Goal: Task Accomplishment & Management: Use online tool/utility

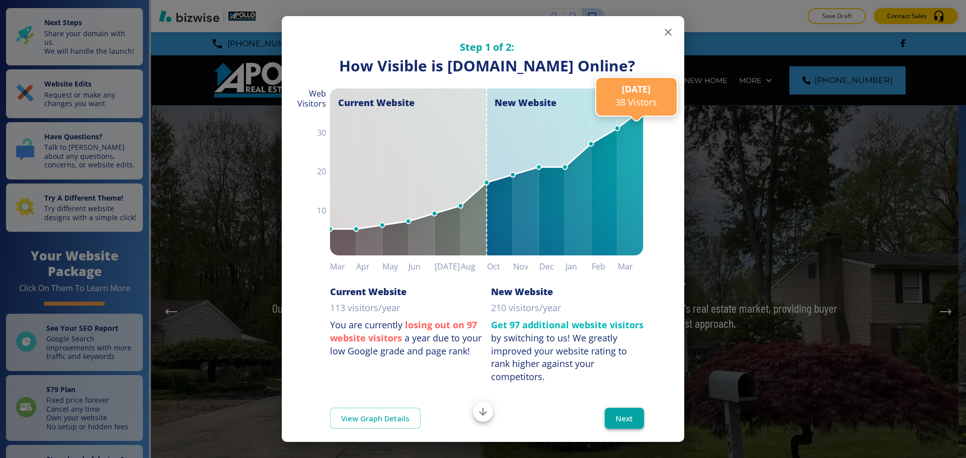
click at [627, 429] on button "Next" at bounding box center [624, 418] width 39 height 21
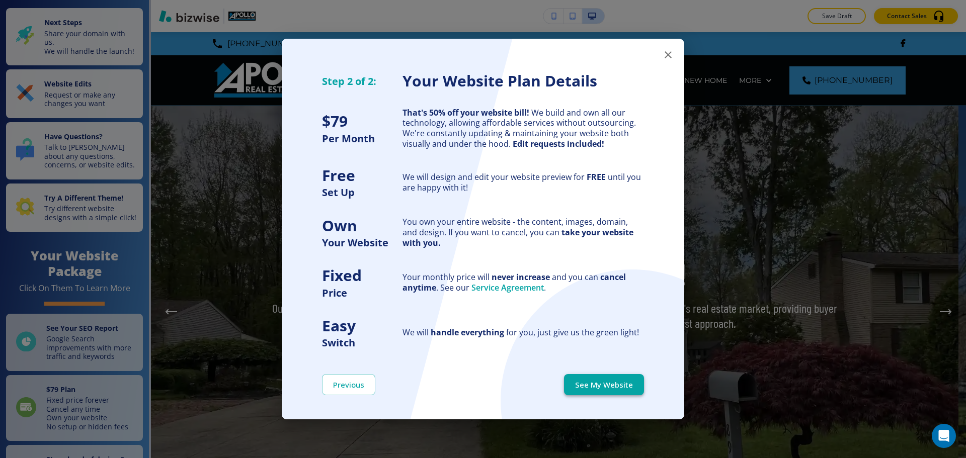
click at [621, 387] on button "See My Website" at bounding box center [604, 384] width 80 height 21
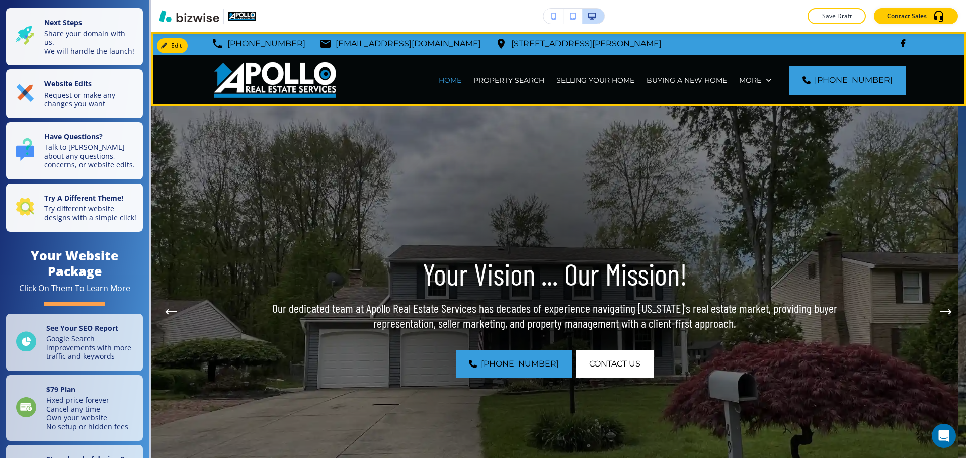
click at [769, 73] on div "More" at bounding box center [755, 80] width 44 height 50
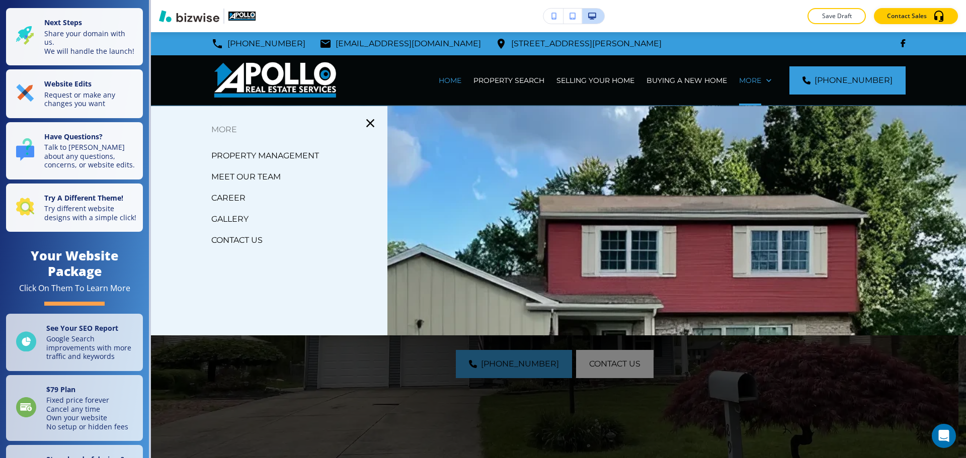
click at [258, 176] on p "MEET OUR TEAM" at bounding box center [245, 176] width 69 height 15
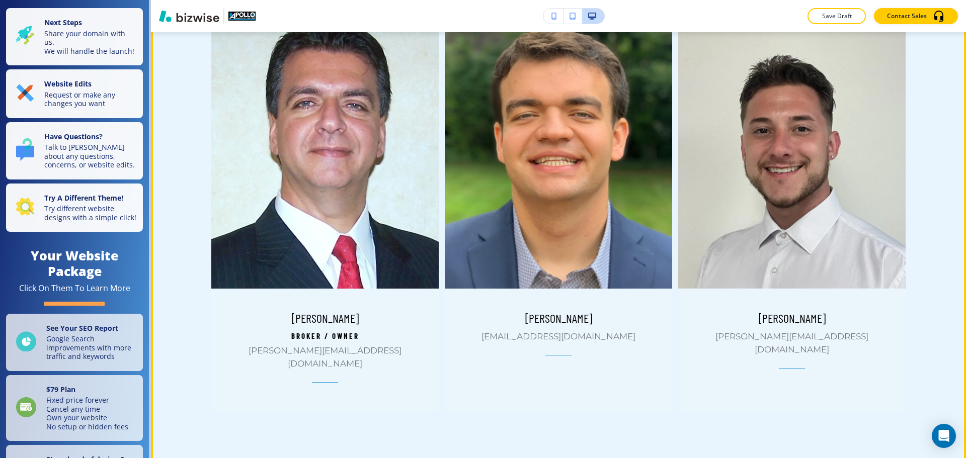
scroll to position [453, 0]
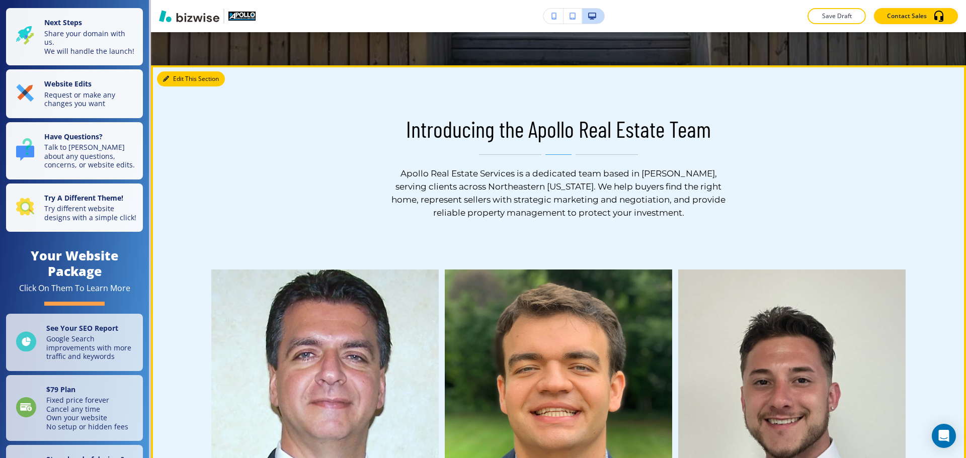
click at [184, 78] on button "Edit This Section" at bounding box center [191, 78] width 68 height 15
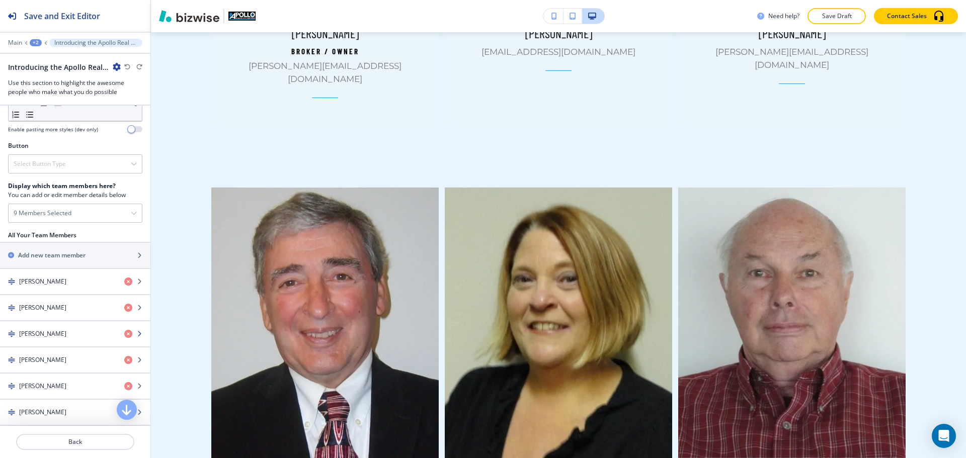
scroll to position [352, 0]
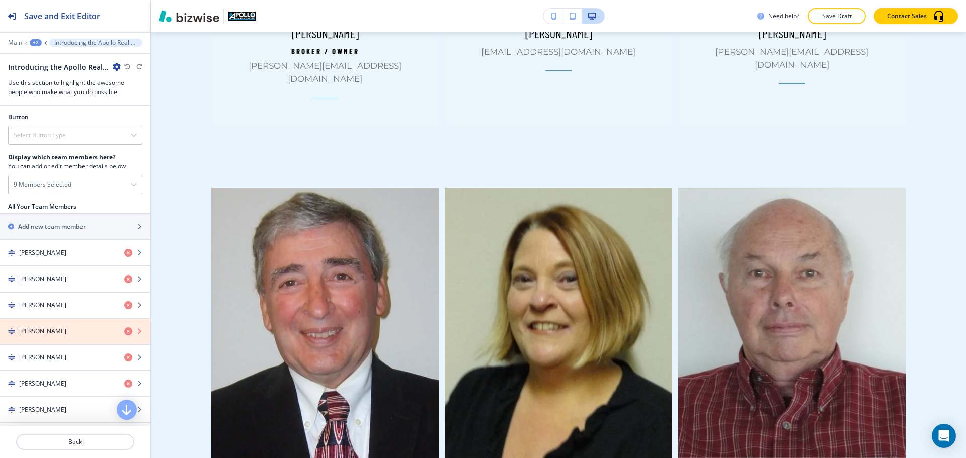
click at [124, 329] on icon "button" at bounding box center [128, 331] width 8 height 8
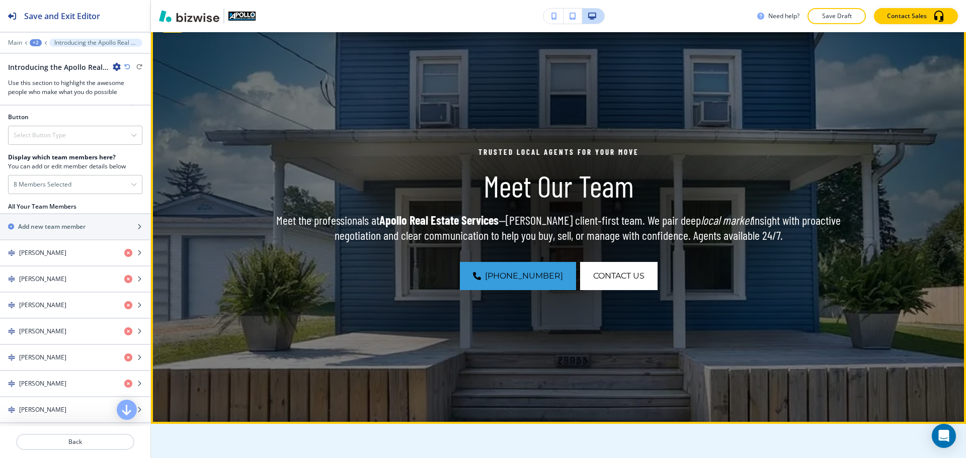
scroll to position [0, 0]
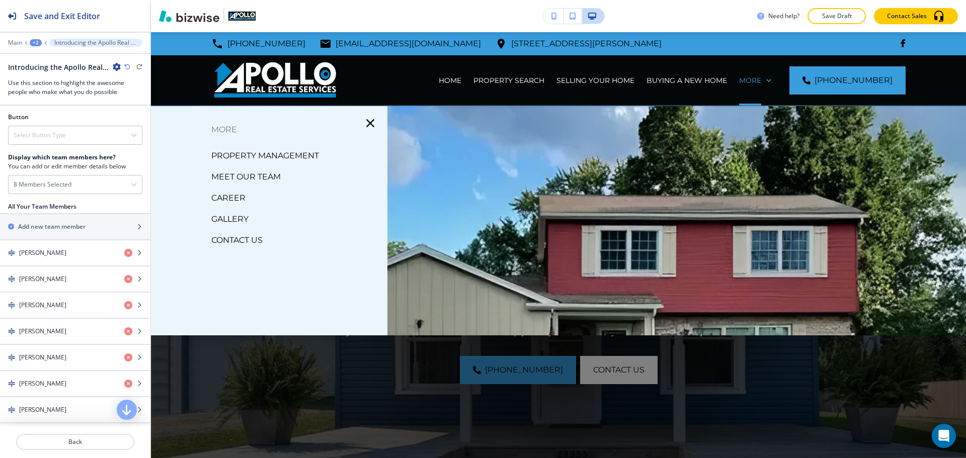
click at [221, 239] on p "CONTACT US" at bounding box center [236, 240] width 51 height 15
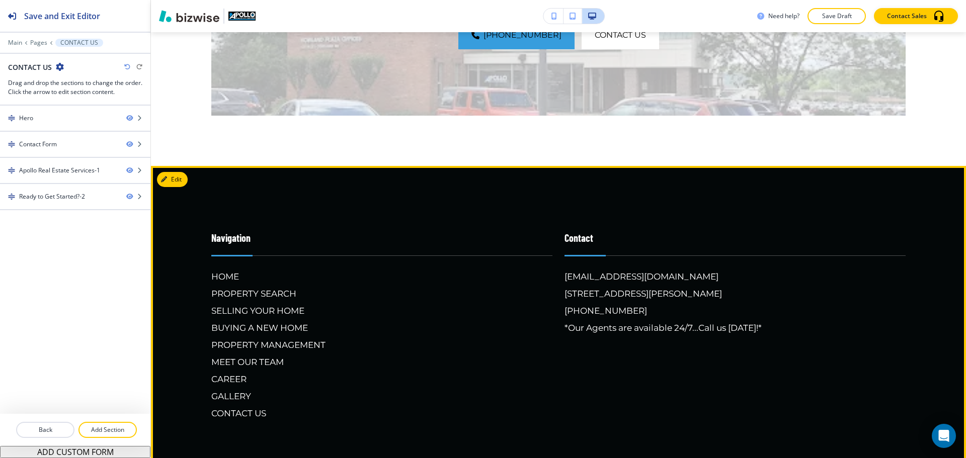
scroll to position [1690, 0]
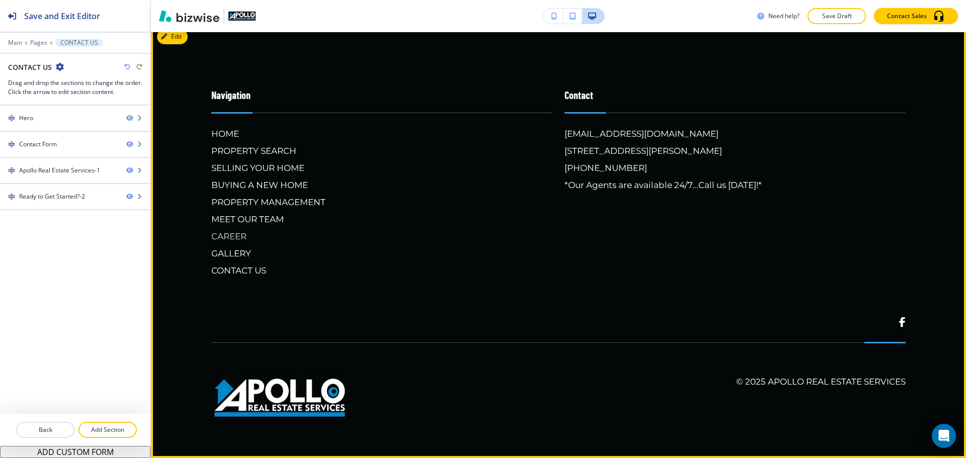
click at [239, 236] on h6 "CAREER" at bounding box center [381, 236] width 341 height 13
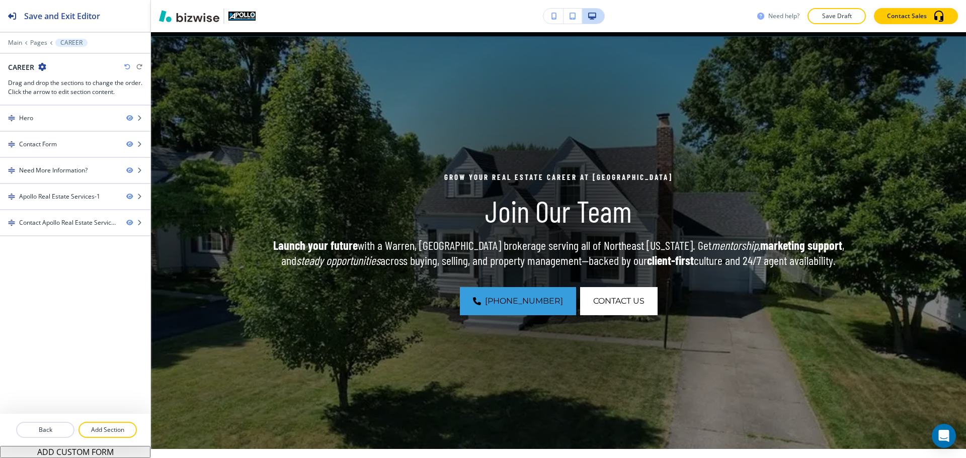
scroll to position [0, 0]
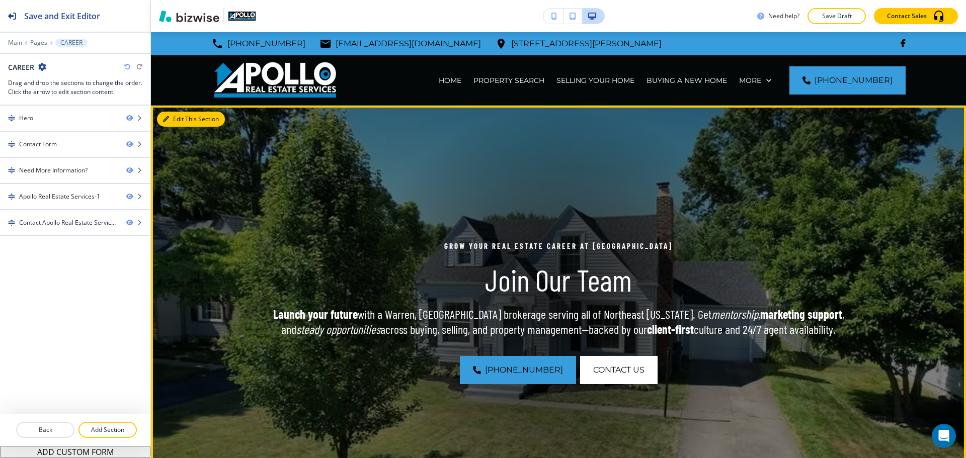
click at [179, 116] on button "Edit This Section" at bounding box center [191, 119] width 68 height 15
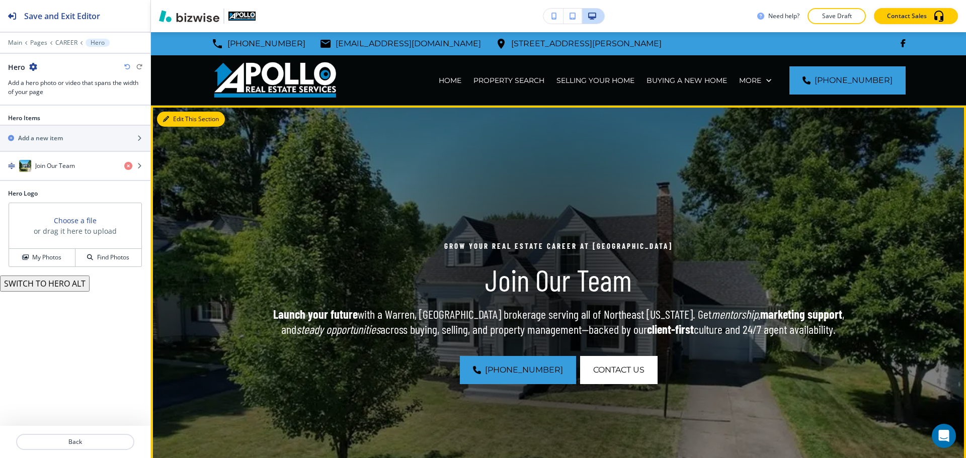
scroll to position [73, 0]
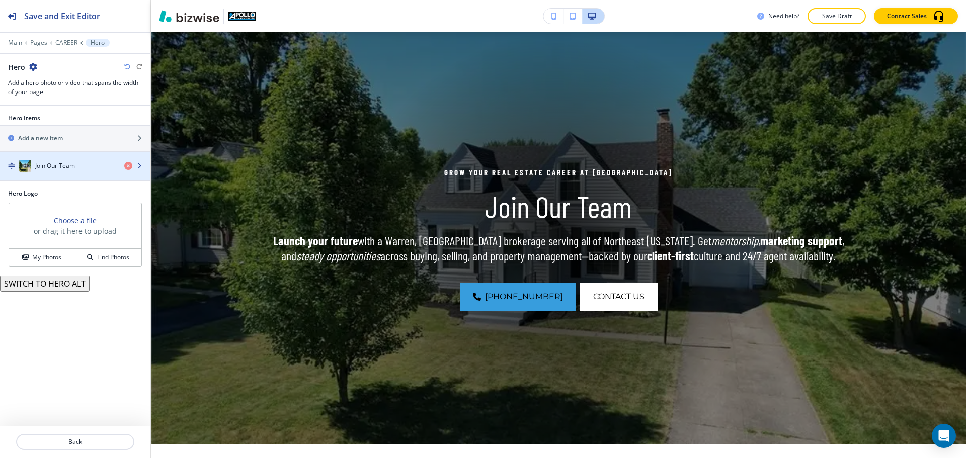
click at [49, 161] on h4 "Join Our Team" at bounding box center [55, 165] width 40 height 9
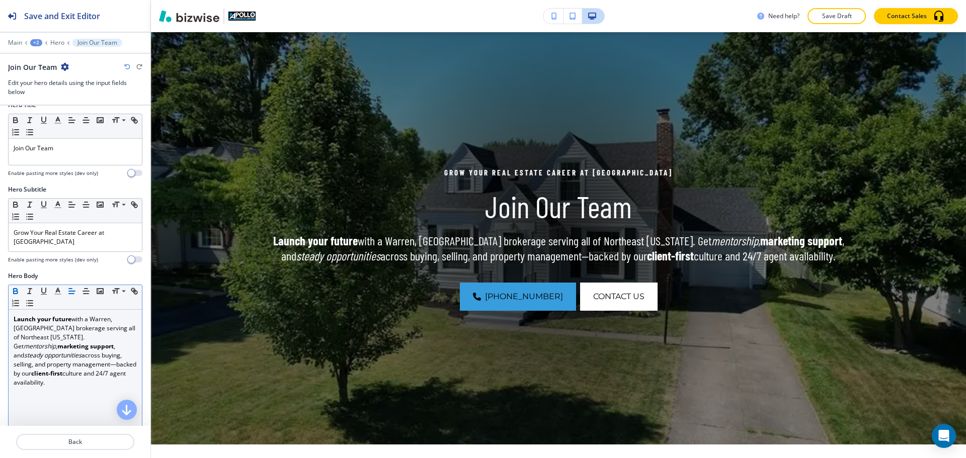
scroll to position [101, 0]
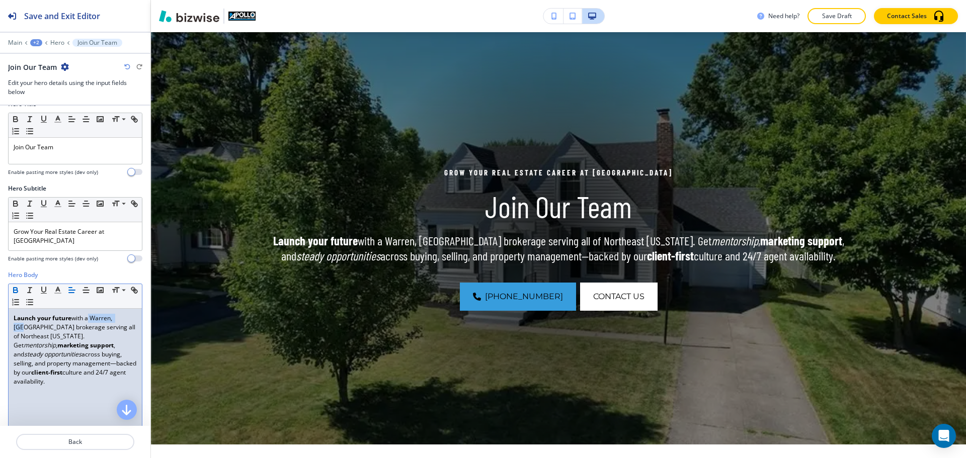
drag, startPoint x: 87, startPoint y: 308, endPoint x: 124, endPoint y: 309, distance: 37.2
click at [124, 314] on p "Launch your future with a Warren, [GEOGRAPHIC_DATA] brokerage serving all of [G…" at bounding box center [75, 350] width 123 height 72
drag, startPoint x: 93, startPoint y: 307, endPoint x: 127, endPoint y: 305, distance: 34.8
click at [127, 314] on p "Launch your future with a Warren, [GEOGRAPHIC_DATA] brokerage serving all of [G…" at bounding box center [75, 350] width 123 height 72
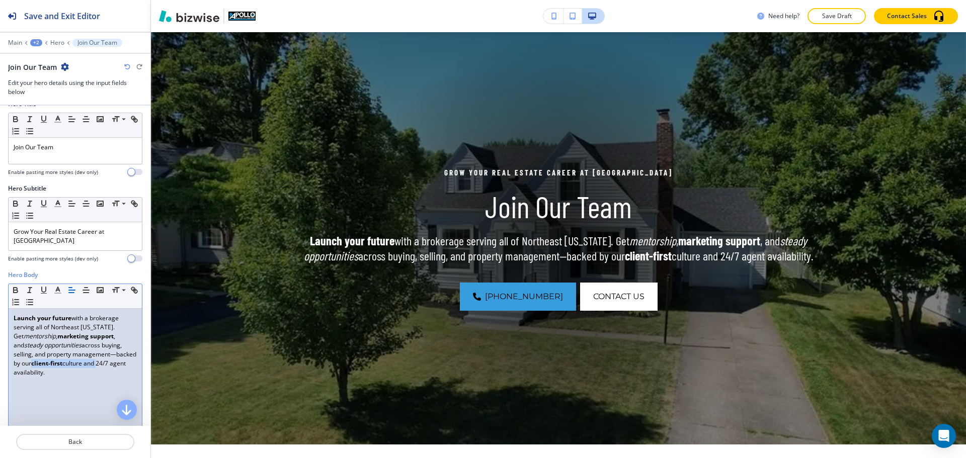
drag, startPoint x: 56, startPoint y: 355, endPoint x: 121, endPoint y: 353, distance: 64.9
click at [121, 353] on p "Launch your future with a brokerage serving all of Northeast [US_STATE]. Get me…" at bounding box center [75, 345] width 123 height 63
click at [115, 346] on p "Launch your future with a brokerage serving all of Northeast [US_STATE]. Get me…" at bounding box center [75, 341] width 123 height 54
click at [111, 346] on p "Launch your future with a brokerage serving all of Northeast [US_STATE]. Get me…" at bounding box center [75, 341] width 123 height 54
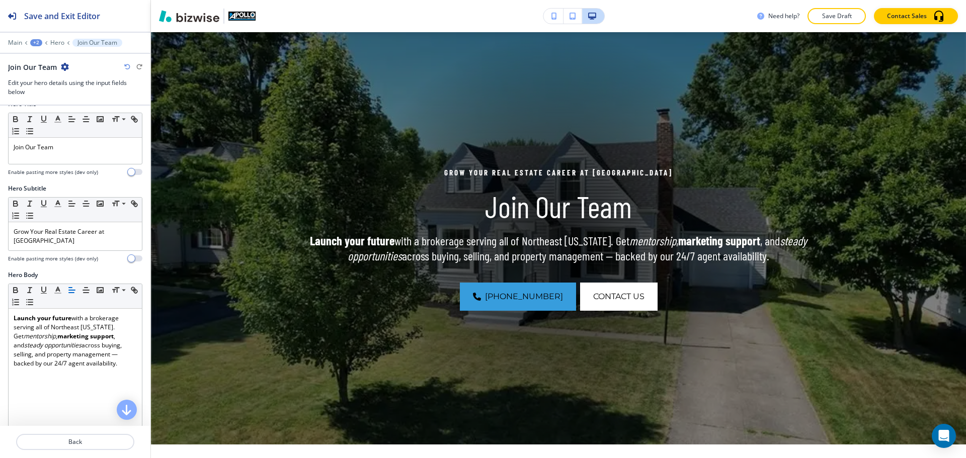
click at [836, 22] on button "Save Draft" at bounding box center [836, 16] width 58 height 16
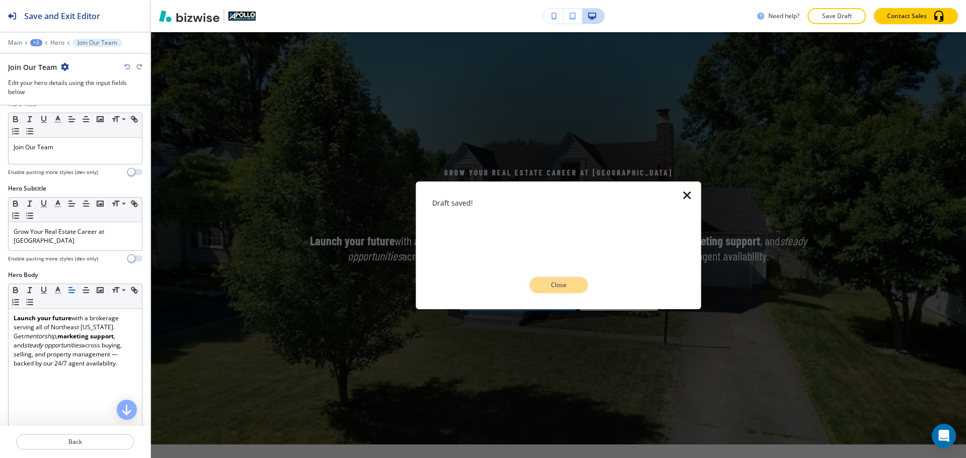
click at [549, 285] on p "Close" at bounding box center [558, 285] width 32 height 9
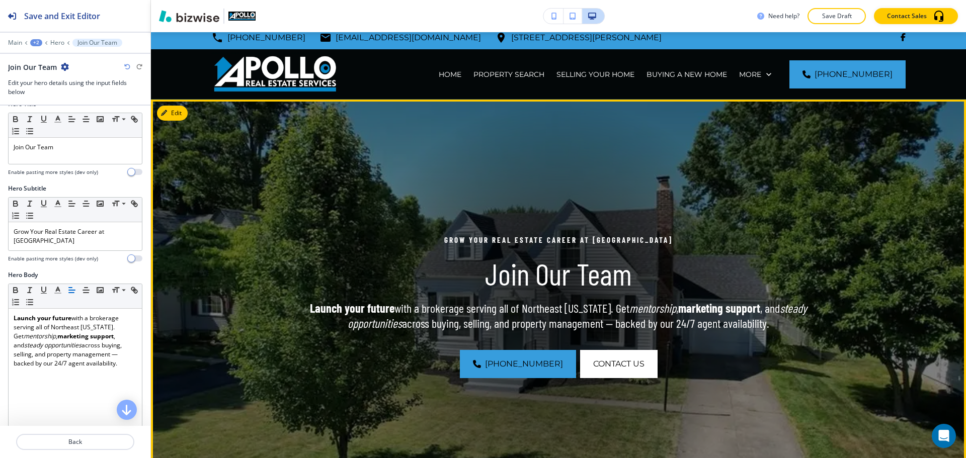
scroll to position [0, 0]
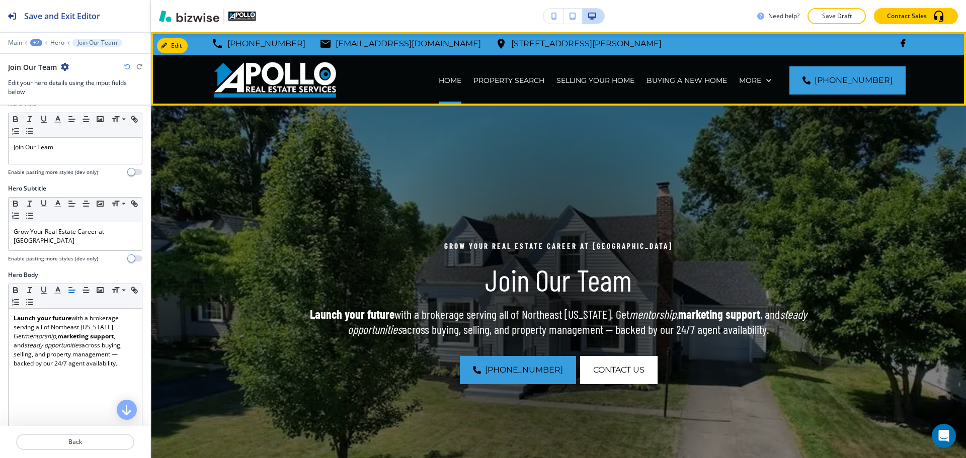
click at [467, 79] on div "HOME" at bounding box center [450, 80] width 35 height 10
click at [458, 84] on p "HOME" at bounding box center [450, 80] width 23 height 10
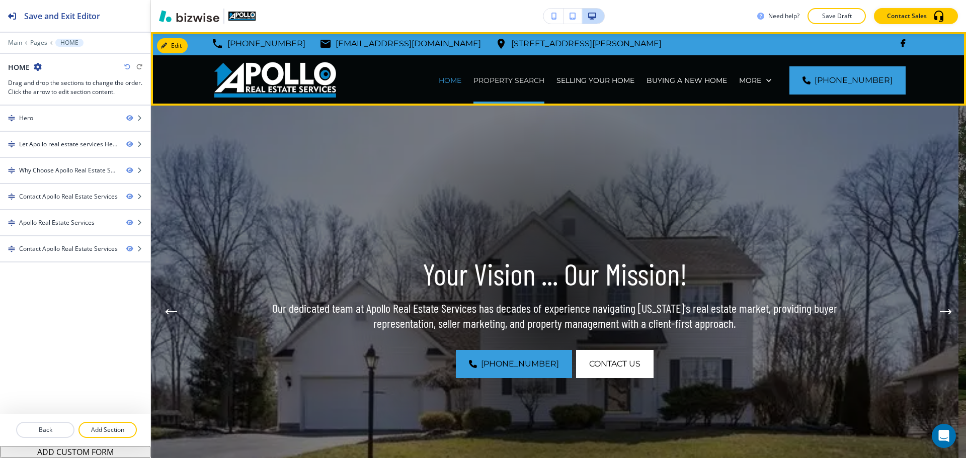
click at [496, 79] on p "PROPERTY SEARCH" at bounding box center [508, 80] width 71 height 10
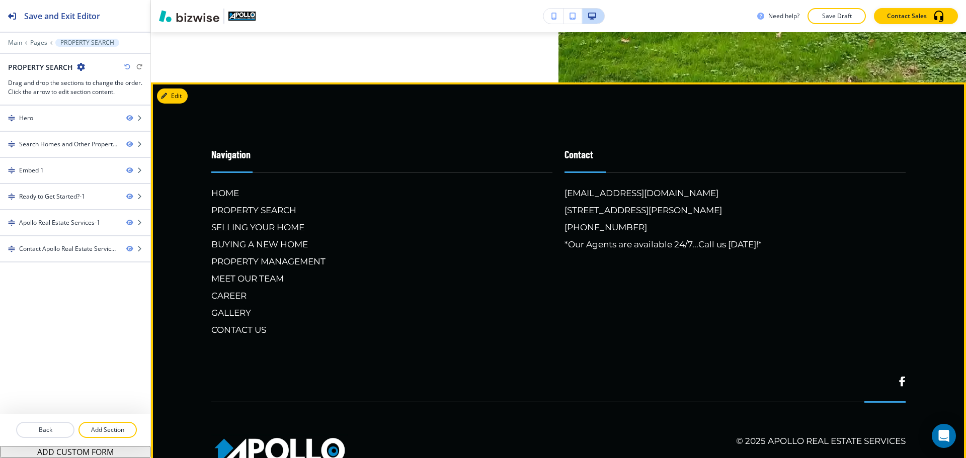
scroll to position [2311, 0]
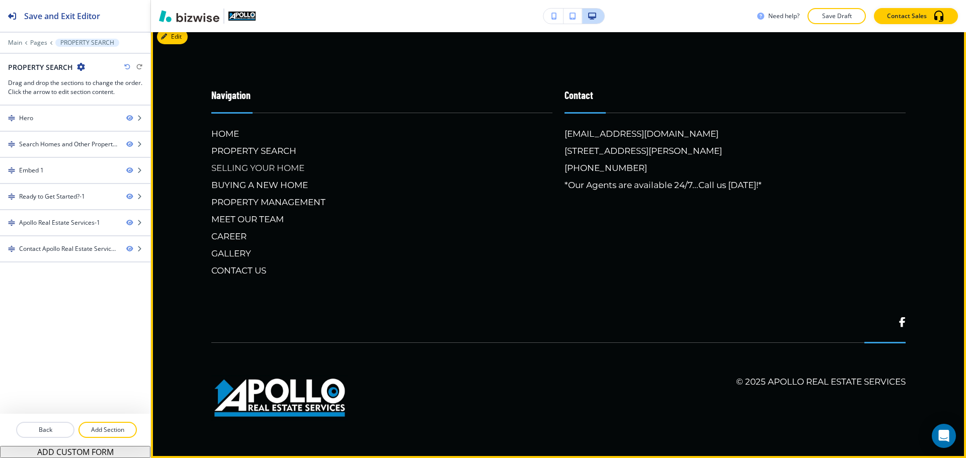
click at [252, 168] on h6 "SELLING YOUR HOME" at bounding box center [381, 167] width 341 height 13
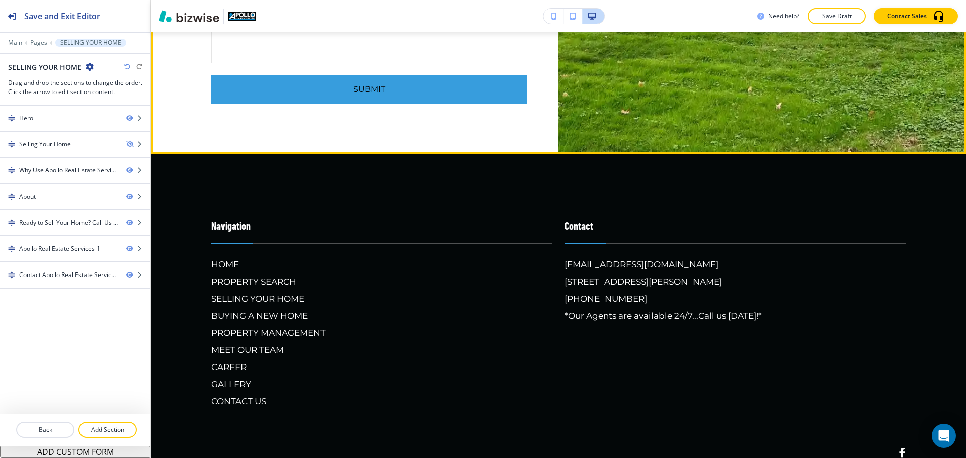
scroll to position [3269, 0]
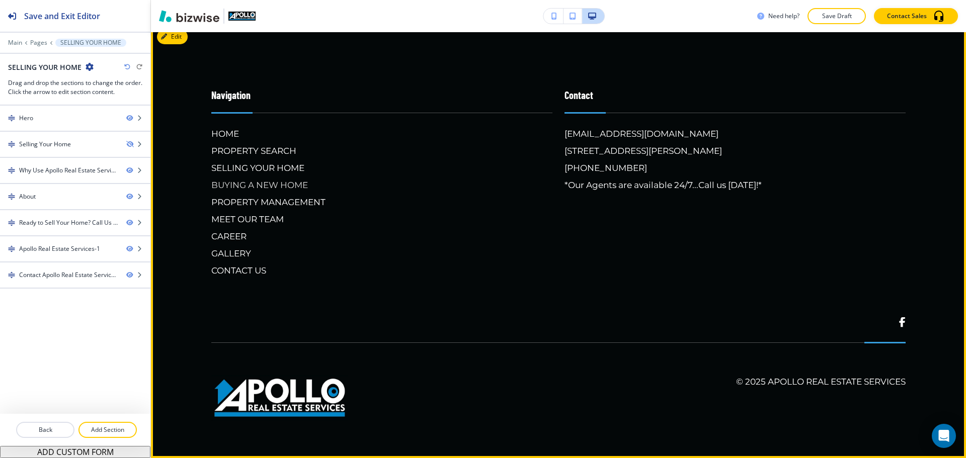
click at [300, 190] on h6 "BUYING A NEW HOME" at bounding box center [381, 185] width 341 height 13
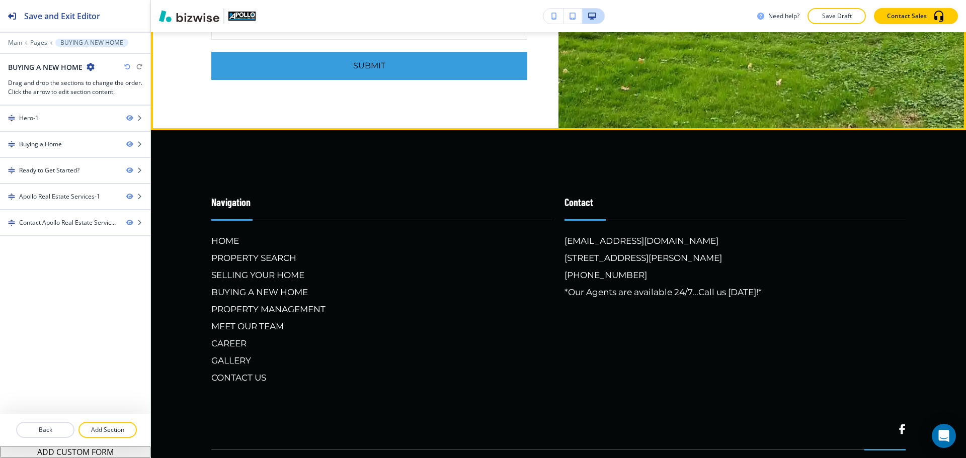
scroll to position [2464, 0]
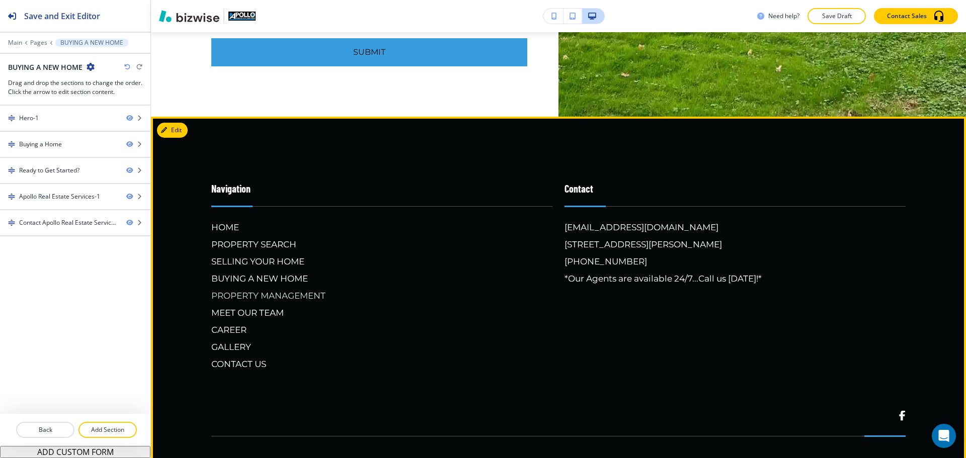
click at [253, 297] on h6 "PROPERTY MANAGEMENT" at bounding box center [381, 295] width 341 height 13
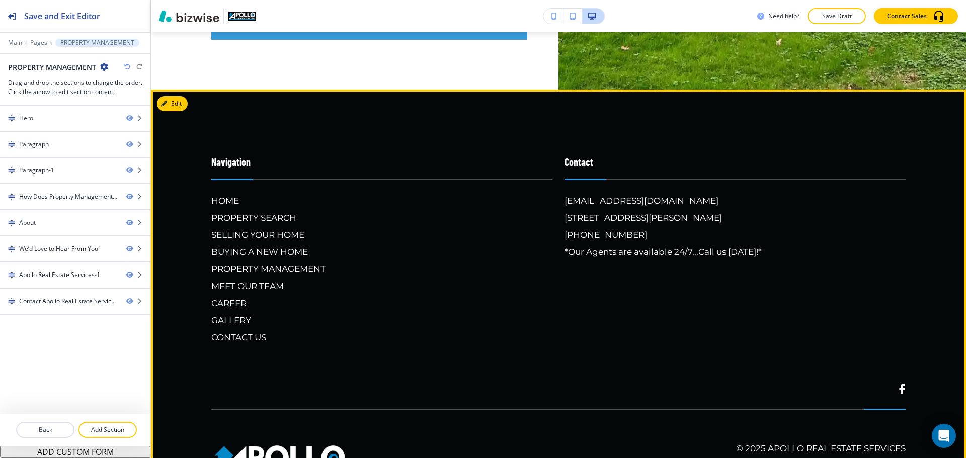
scroll to position [2967, 0]
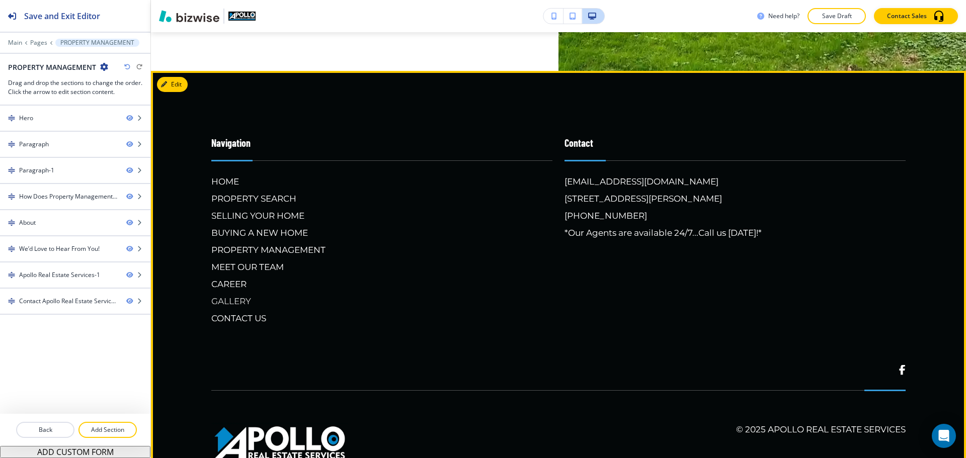
click at [237, 296] on h6 "GALLERY" at bounding box center [381, 301] width 341 height 13
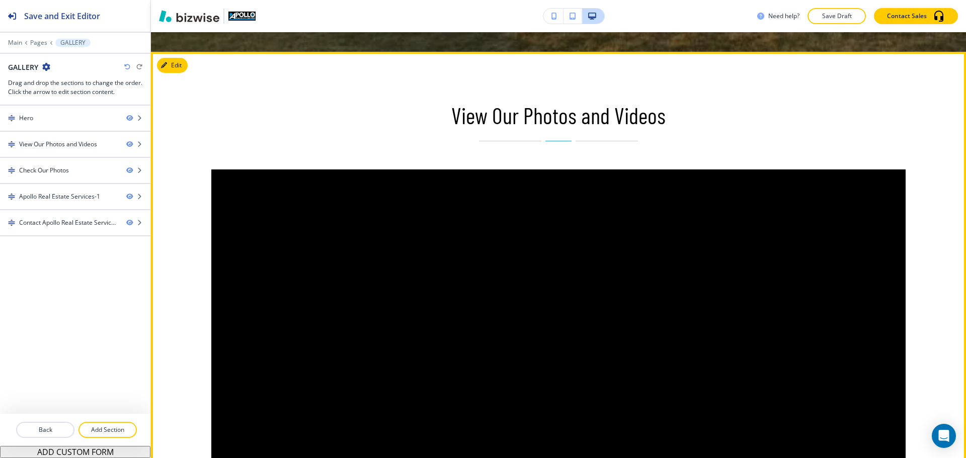
scroll to position [352, 0]
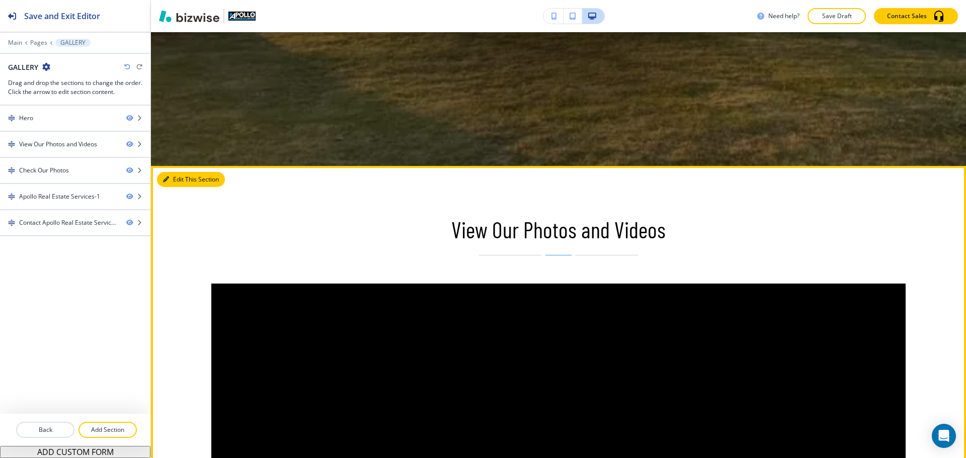
click at [183, 180] on button "Edit This Section" at bounding box center [191, 179] width 68 height 15
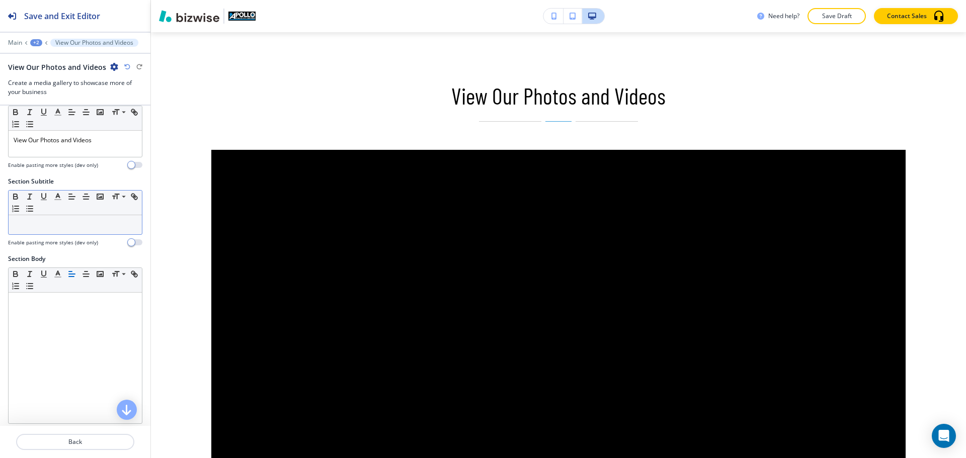
scroll to position [0, 0]
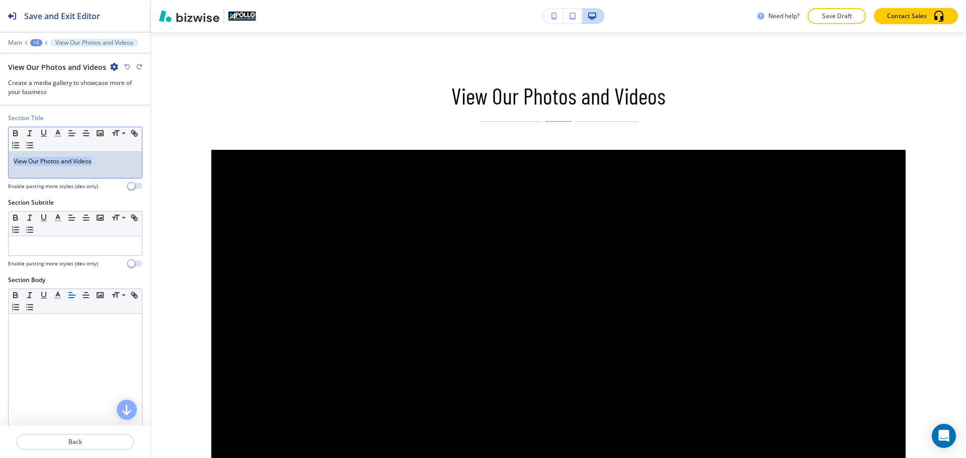
drag, startPoint x: 107, startPoint y: 163, endPoint x: 3, endPoint y: 160, distance: 104.2
click at [3, 160] on div "Section Title Small Normal Large Huge View Our Photos and Videos Enable pasting…" at bounding box center [75, 156] width 150 height 84
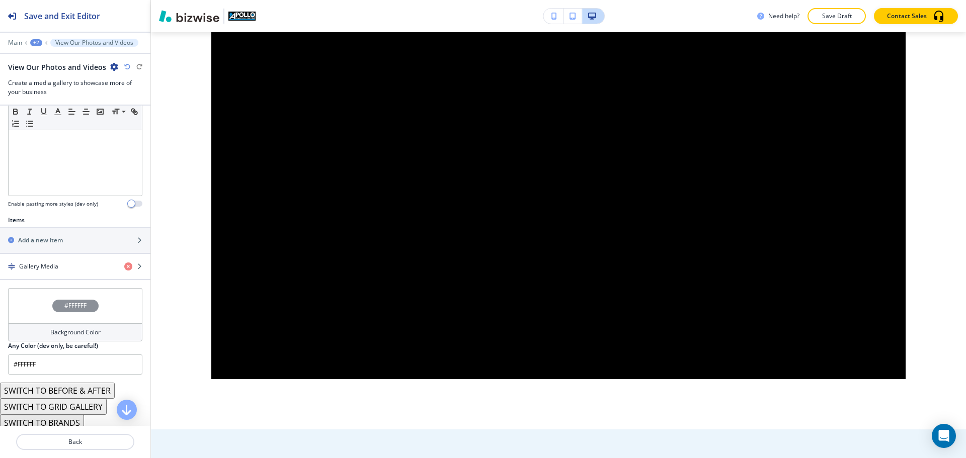
scroll to position [251, 0]
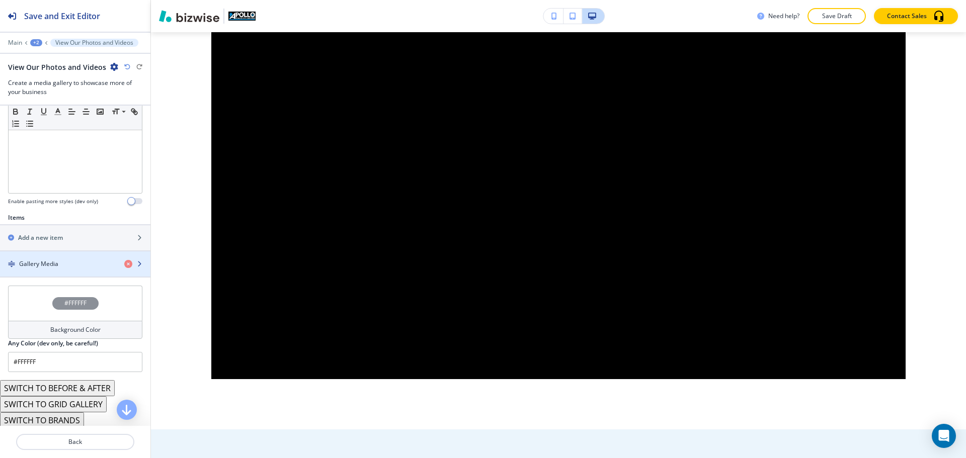
click at [48, 271] on div "button" at bounding box center [75, 273] width 150 height 8
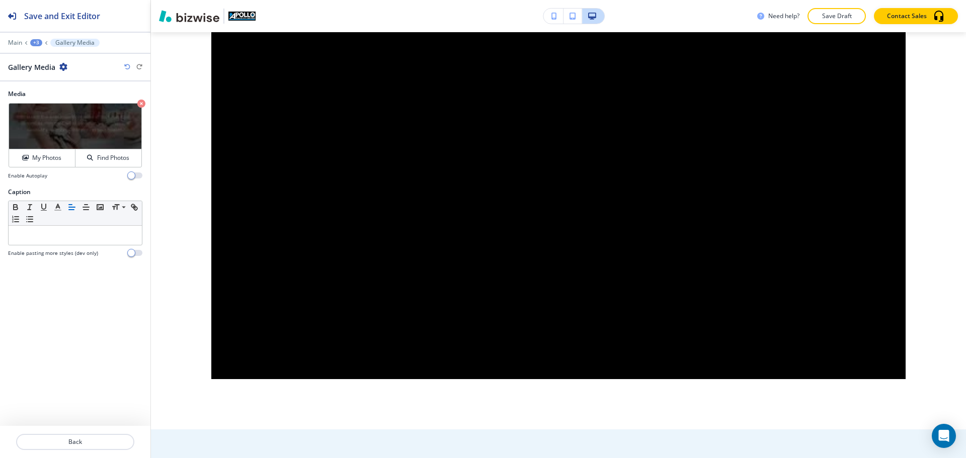
scroll to position [604, 0]
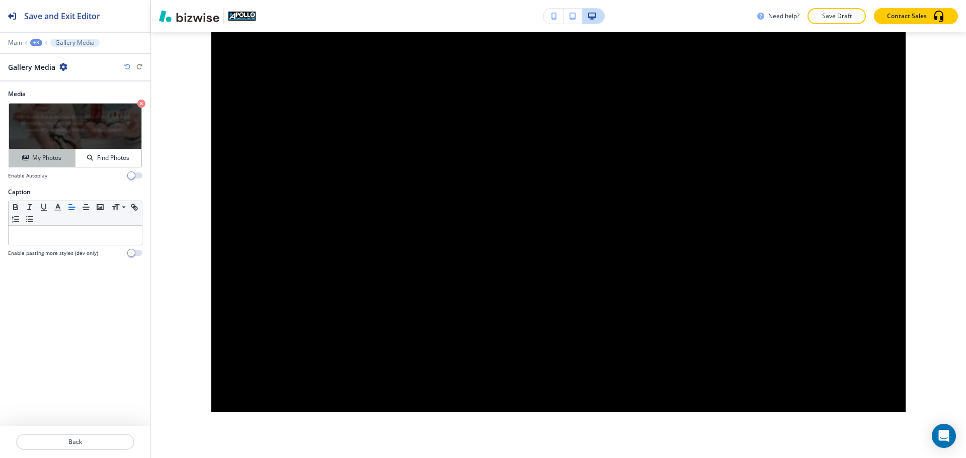
click at [48, 151] on button "My Photos" at bounding box center [42, 158] width 66 height 18
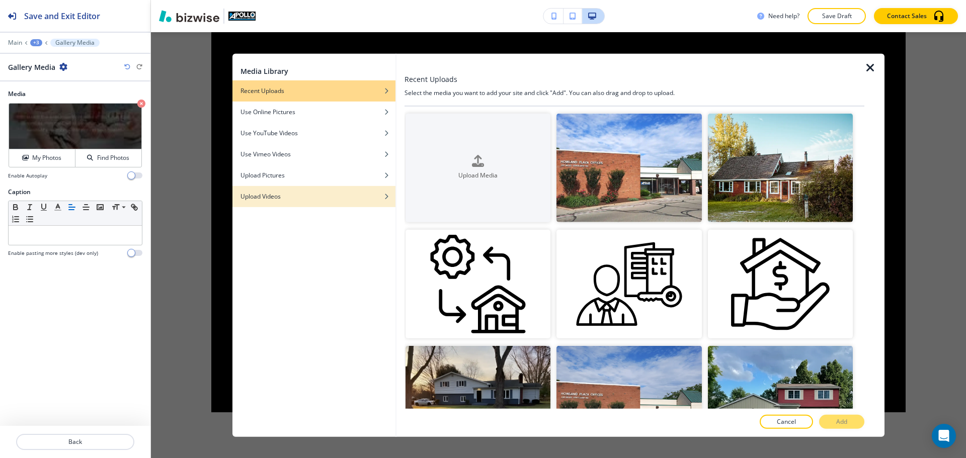
click at [275, 188] on div "button" at bounding box center [313, 189] width 163 height 6
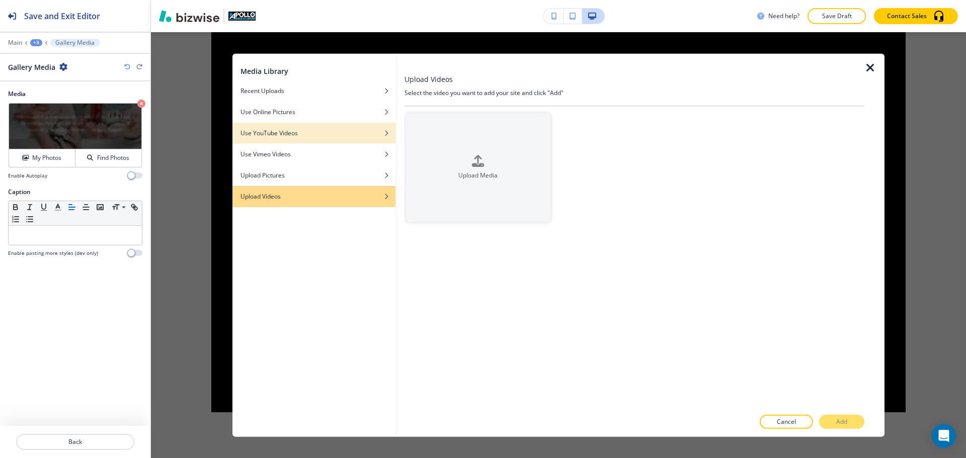
click at [289, 130] on h4 "Use YouTube Videos" at bounding box center [268, 132] width 57 height 9
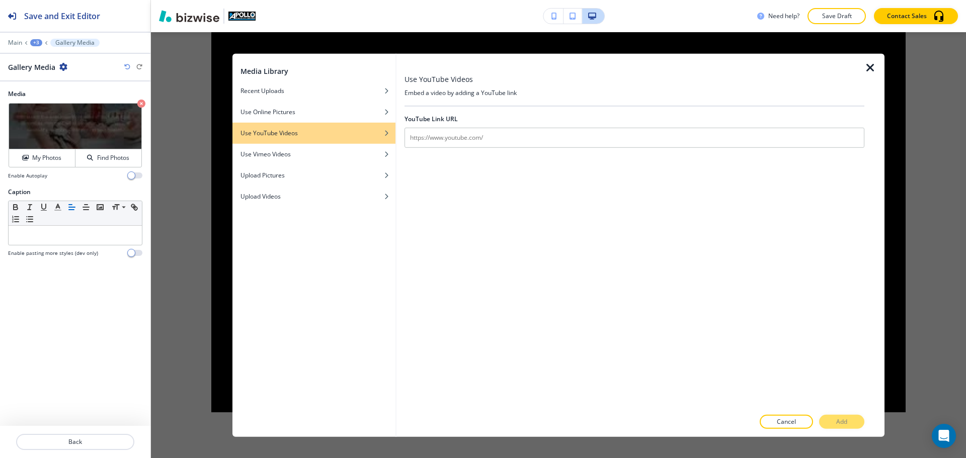
click at [864, 65] on icon "button" at bounding box center [870, 67] width 12 height 12
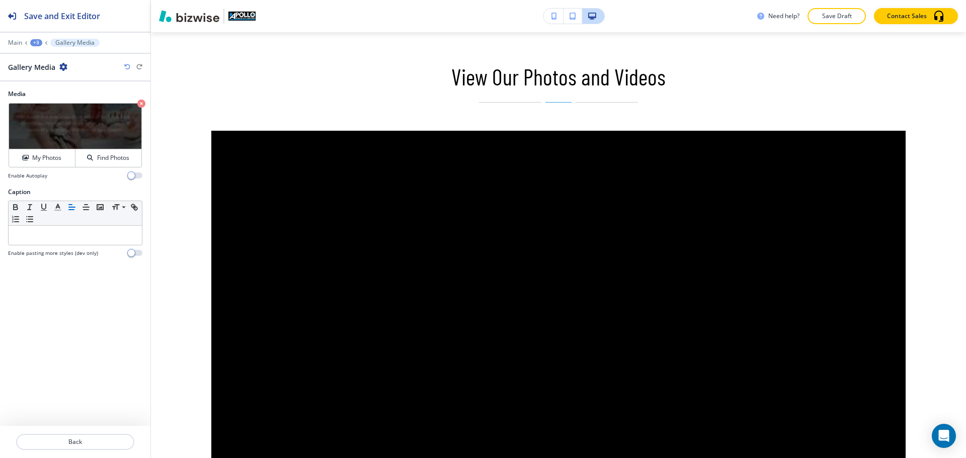
scroll to position [503, 0]
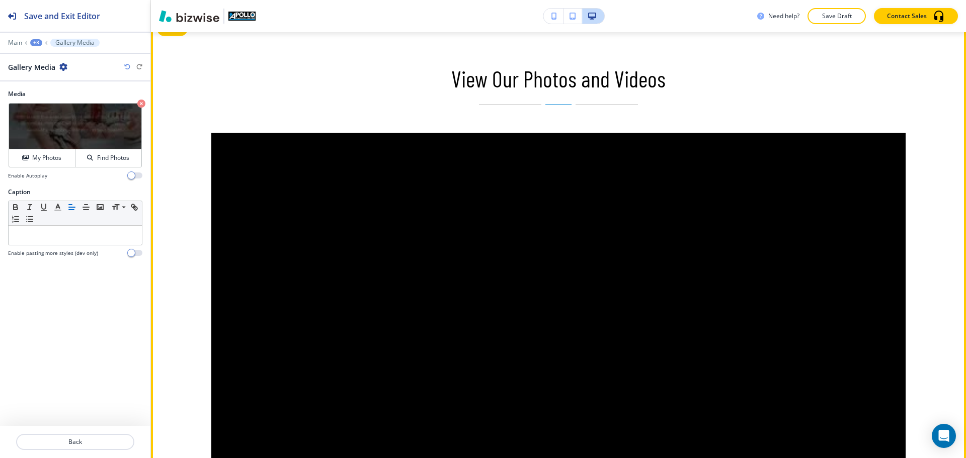
click at [842, 78] on div "View Our Photos and Videos" at bounding box center [558, 84] width 694 height 39
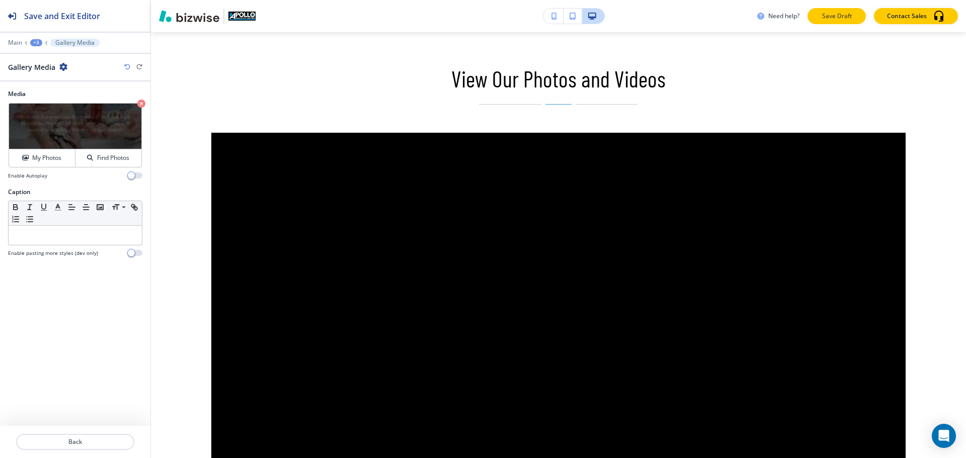
click at [826, 18] on p "Save Draft" at bounding box center [836, 16] width 32 height 9
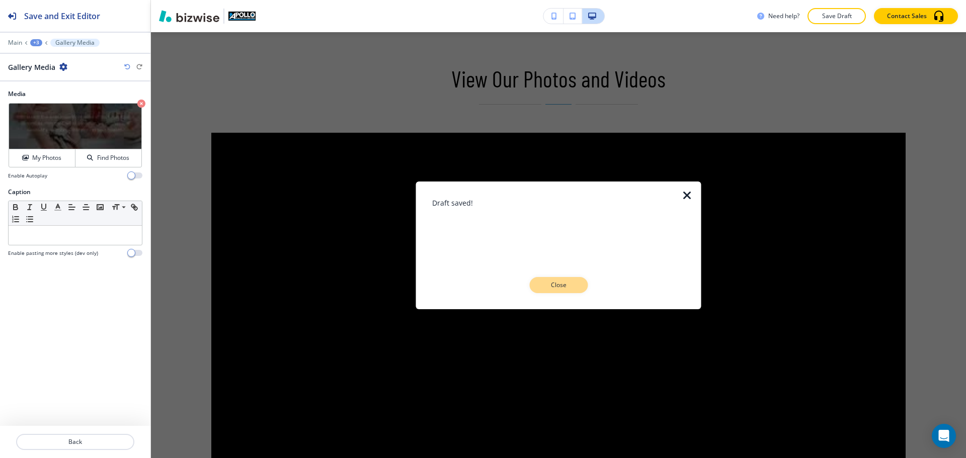
click at [565, 285] on p "Close" at bounding box center [558, 285] width 32 height 9
